Goal: Information Seeking & Learning: Learn about a topic

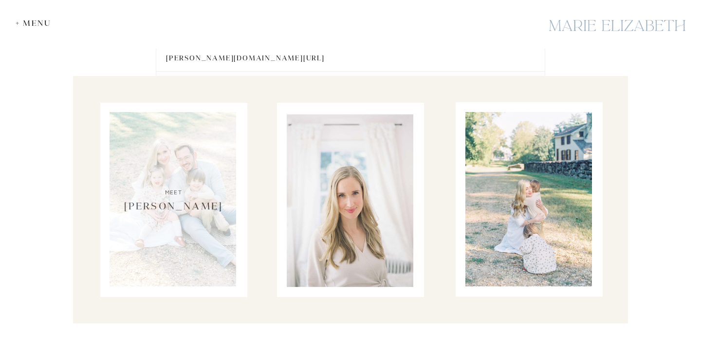
scroll to position [3926, 0]
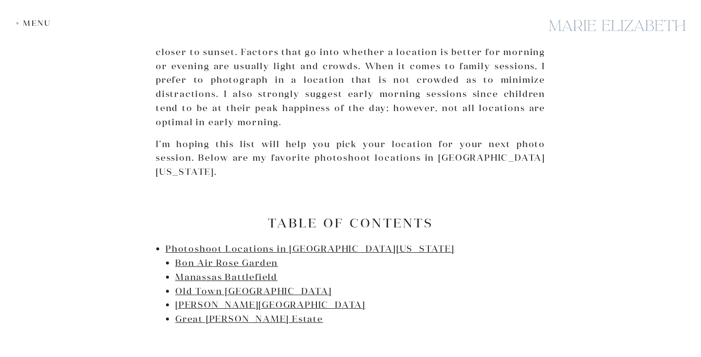
scroll to position [507, 0]
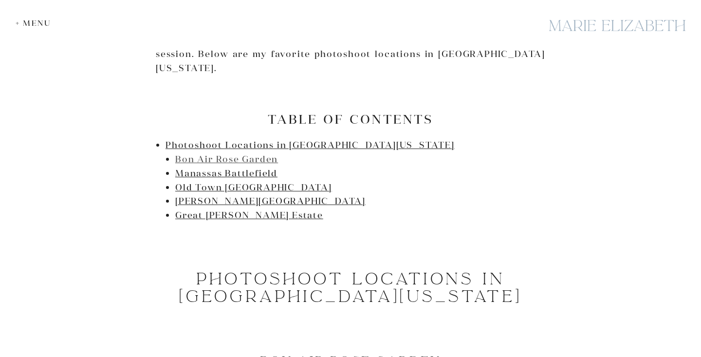
click at [187, 153] on link "Bon Air Rose Garden" at bounding box center [226, 158] width 103 height 11
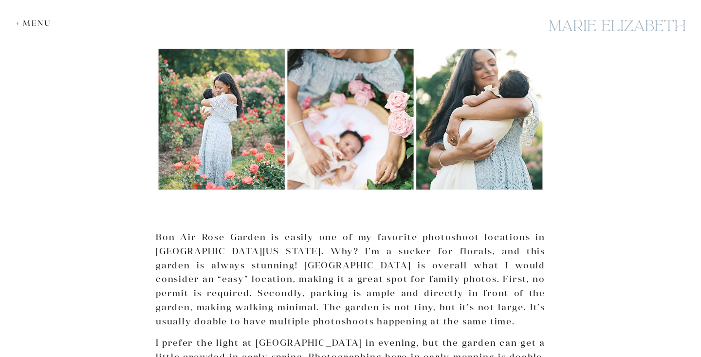
scroll to position [899, 0]
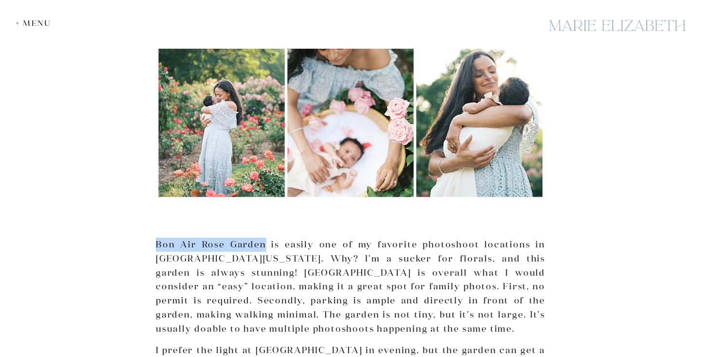
drag, startPoint x: 156, startPoint y: 232, endPoint x: 264, endPoint y: 235, distance: 108.0
click at [264, 237] on p "Bon Air Rose Garden is easily one of my favorite photoshoot locations in Northe…" at bounding box center [350, 286] width 389 height 98
copy p "Bon Air Rose Garden"
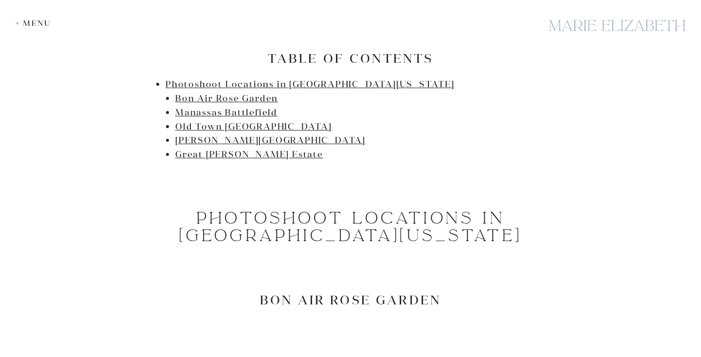
scroll to position [444, 0]
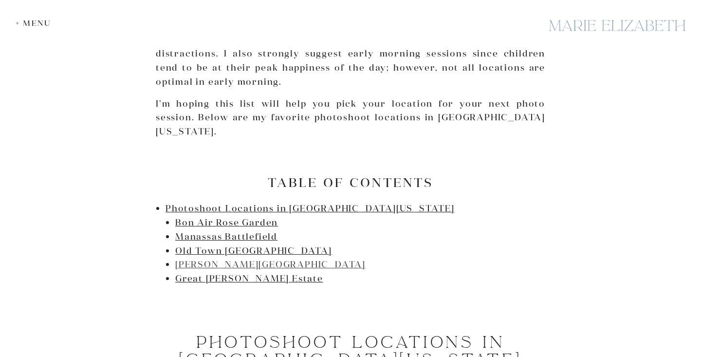
click at [228, 258] on link "Jones Point Park" at bounding box center [270, 263] width 190 height 11
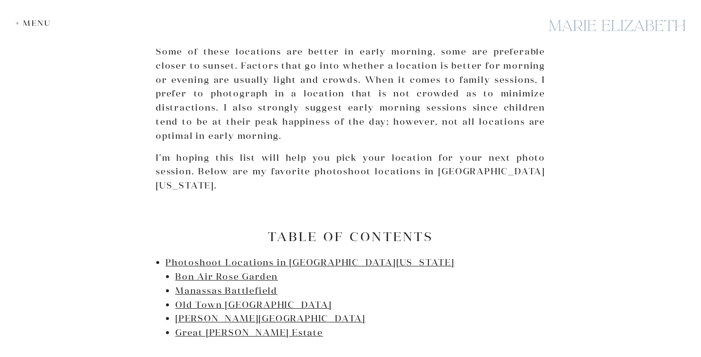
scroll to position [846, 0]
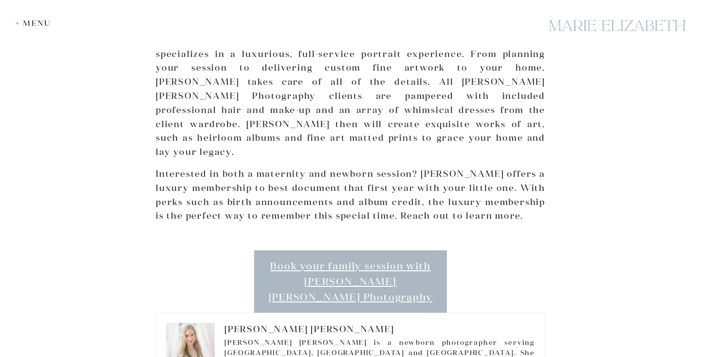
scroll to position [3574, 0]
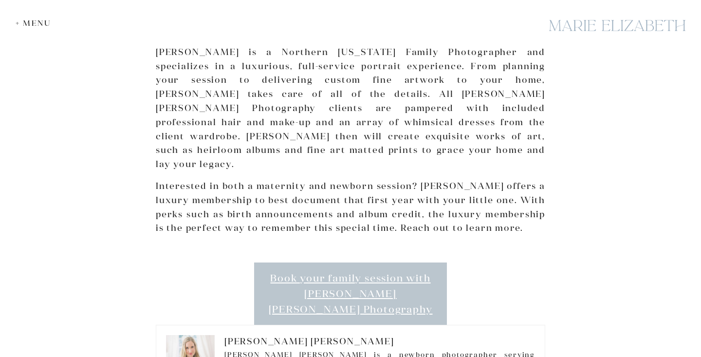
click at [322, 262] on link "Book your family session with Marie Elizabeth Photography" at bounding box center [350, 293] width 193 height 62
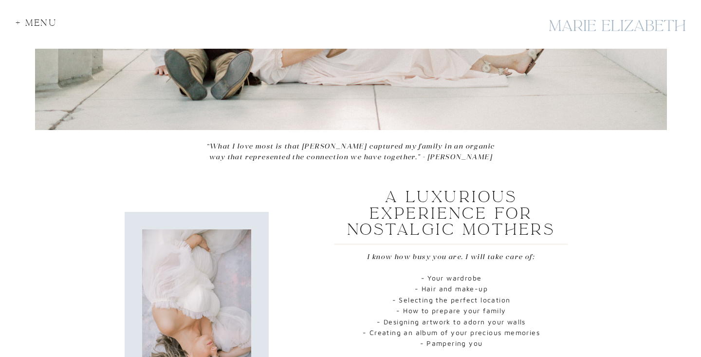
scroll to position [420, 0]
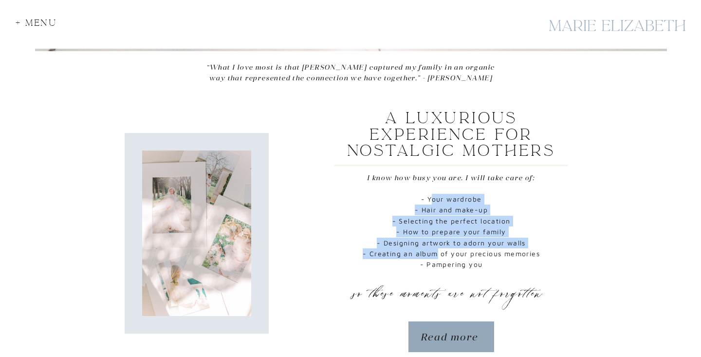
drag, startPoint x: 430, startPoint y: 202, endPoint x: 436, endPoint y: 248, distance: 46.2
click at [436, 248] on p "- Your wardrobe - Hair and make-up - Selecting the perfect location - How to pr…" at bounding box center [451, 234] width 198 height 81
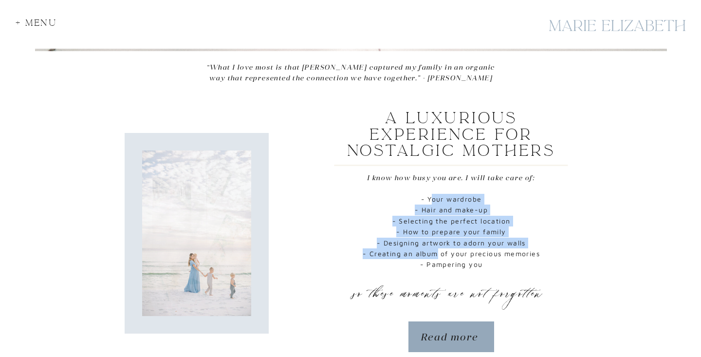
click at [436, 248] on p "- Your wardrobe - Hair and make-up - Selecting the perfect location - How to pr…" at bounding box center [451, 234] width 198 height 81
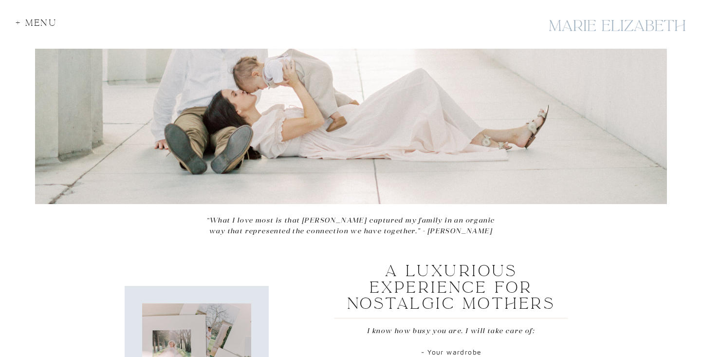
scroll to position [0, 0]
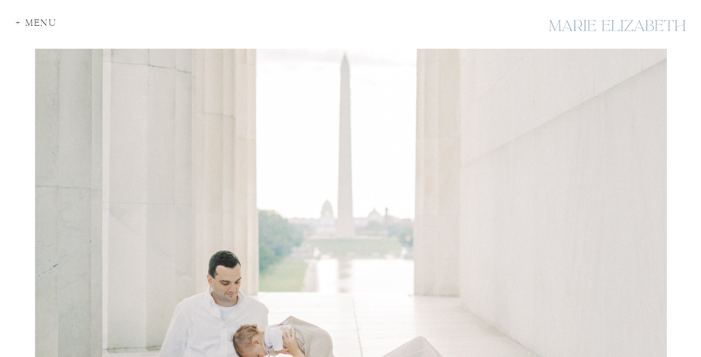
click at [38, 17] on div at bounding box center [350, 235] width 701 height 471
click at [35, 20] on div "+ Menu" at bounding box center [39, 24] width 47 height 13
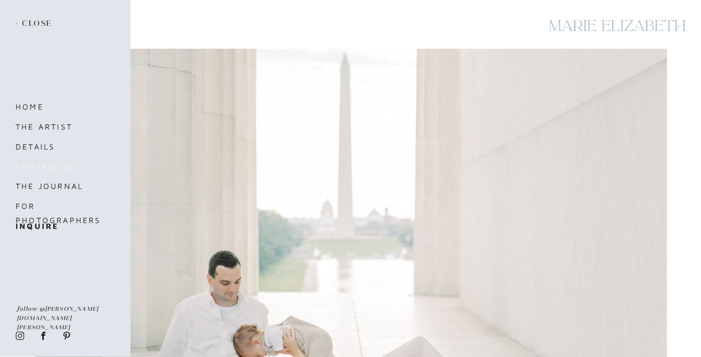
click at [29, 166] on nav "portfolio" at bounding box center [57, 167] width 82 height 14
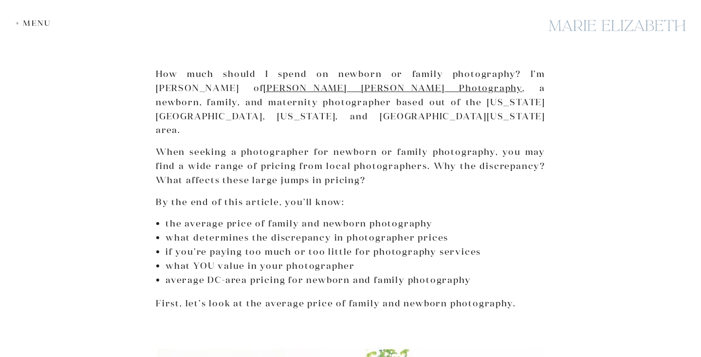
scroll to position [354, 0]
click at [430, 144] on p "When seeking a photographer for newborn or family photography, you may find a w…" at bounding box center [350, 165] width 389 height 42
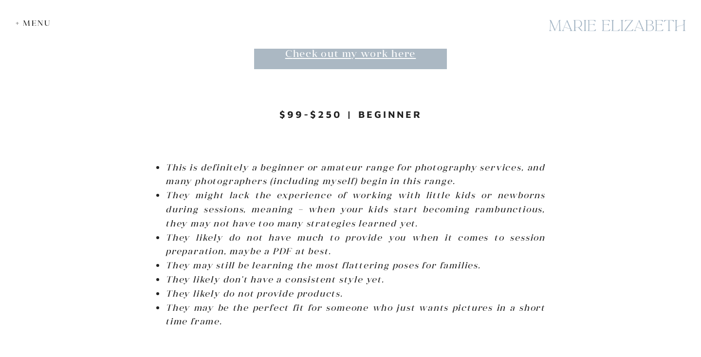
scroll to position [1543, 0]
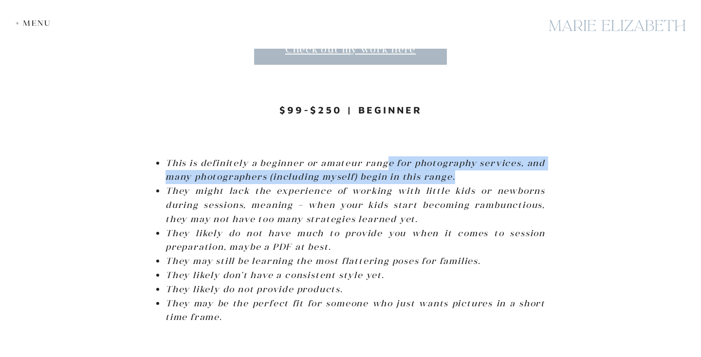
drag, startPoint x: 389, startPoint y: 134, endPoint x: 463, endPoint y: 151, distance: 76.4
click at [463, 156] on li "This is definitely a beginner or amateur range for photography services, and ma…" at bounding box center [354, 170] width 379 height 28
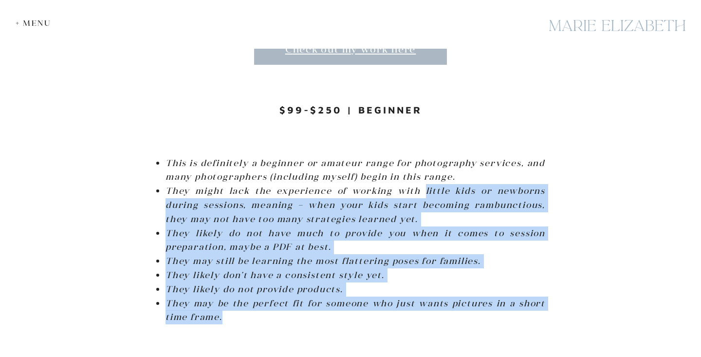
drag, startPoint x: 424, startPoint y: 163, endPoint x: 406, endPoint y: 297, distance: 134.9
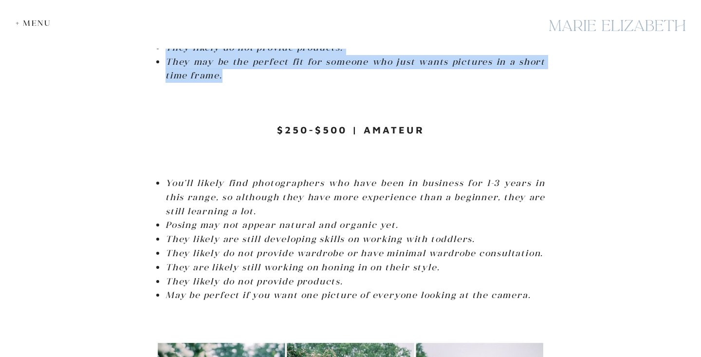
scroll to position [1804, 0]
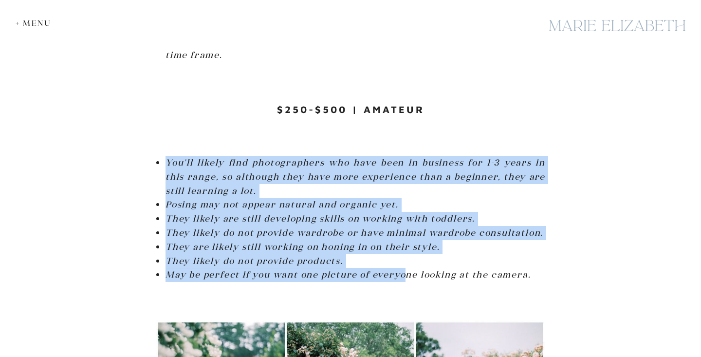
drag, startPoint x: 394, startPoint y: 126, endPoint x: 404, endPoint y: 248, distance: 122.6
click at [394, 269] on em "May be perfect if you want one picture of everyone looking at the camera." at bounding box center [347, 274] width 365 height 11
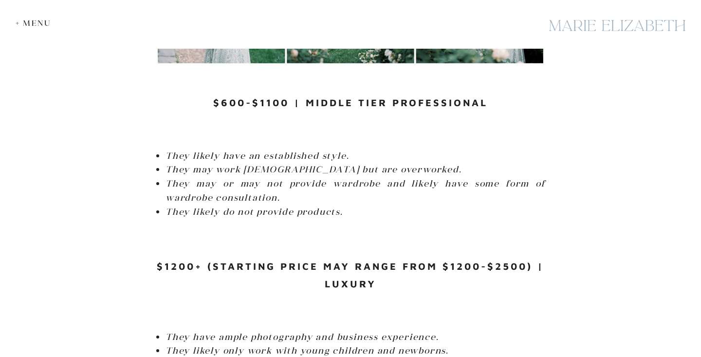
scroll to position [2233, 0]
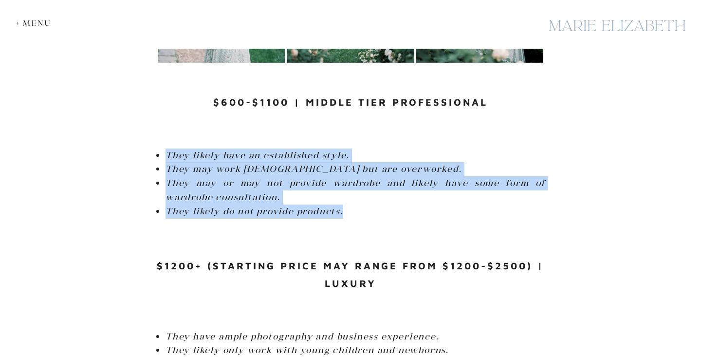
drag, startPoint x: 167, startPoint y: 126, endPoint x: 177, endPoint y: 203, distance: 77.5
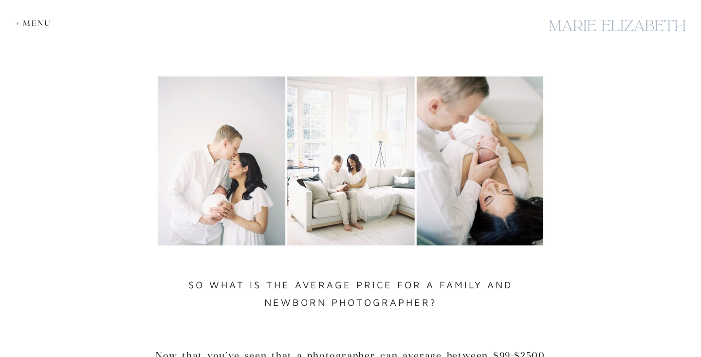
scroll to position [2900, 0]
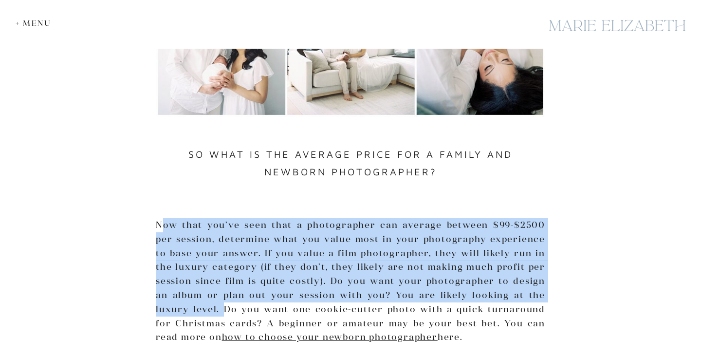
drag, startPoint x: 161, startPoint y: 198, endPoint x: 185, endPoint y: 280, distance: 86.3
click at [185, 280] on p "Now that you’ve seen that a photographer can average between $99-$2500 per sess…" at bounding box center [350, 281] width 389 height 126
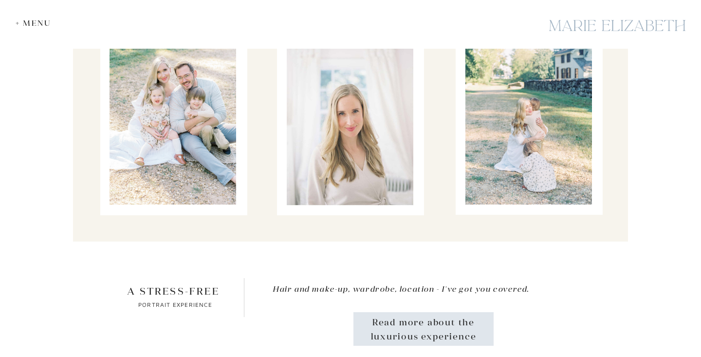
scroll to position [5876, 0]
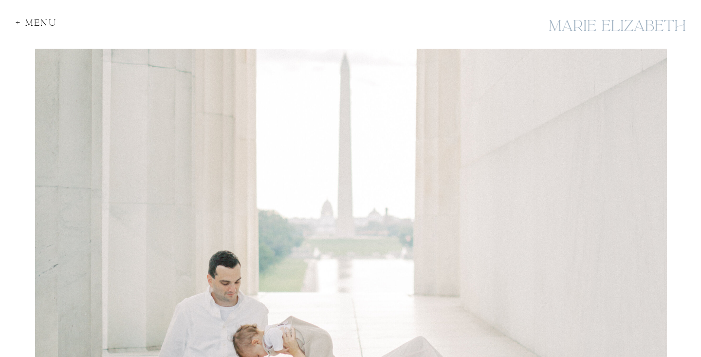
click at [29, 19] on div "+ Menu" at bounding box center [39, 24] width 47 height 13
